Goal: Information Seeking & Learning: Learn about a topic

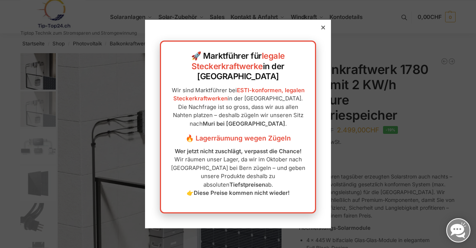
click at [323, 31] on div at bounding box center [323, 27] width 7 height 7
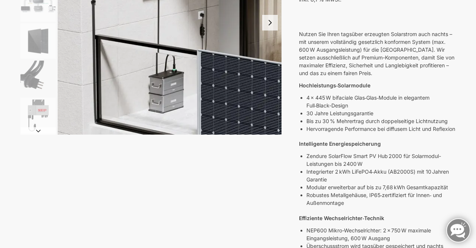
scroll to position [143, 0]
click at [330, 99] on p "4 × 445 W bifaciale Glas‑Glas‑Module in elegantem Full‑Black-Design" at bounding box center [380, 101] width 149 height 16
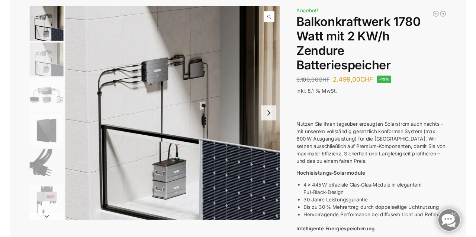
scroll to position [0, 0]
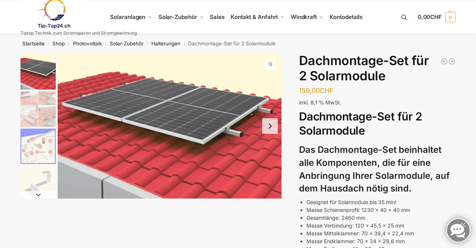
click at [233, 118] on img "1 / 5" at bounding box center [170, 125] width 224 height 145
click at [169, 107] on img "1 / 5" at bounding box center [170, 125] width 224 height 145
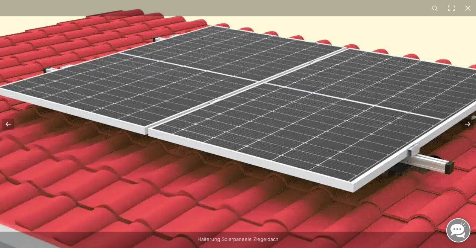
click at [217, 137] on img at bounding box center [267, 146] width 565 height 367
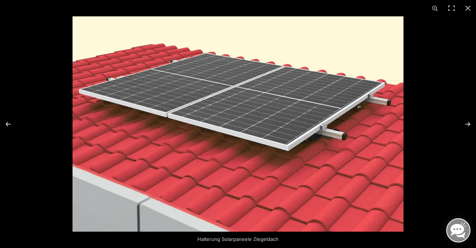
click at [373, 52] on img at bounding box center [237, 123] width 331 height 215
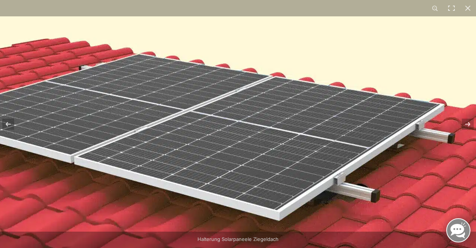
click at [362, 117] on img at bounding box center [193, 174] width 565 height 367
